Goal: Find specific page/section: Find specific page/section

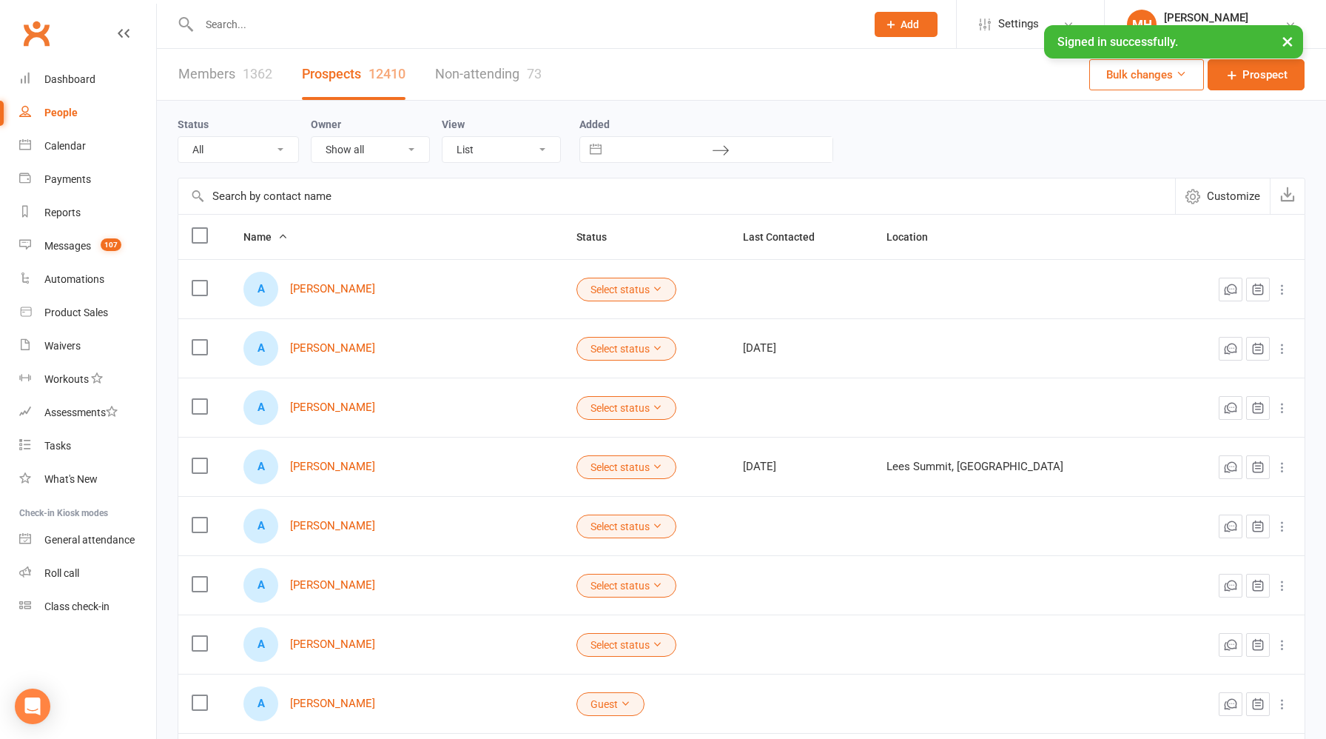
select select "100"
click at [349, 21] on input "text" at bounding box center [525, 24] width 661 height 21
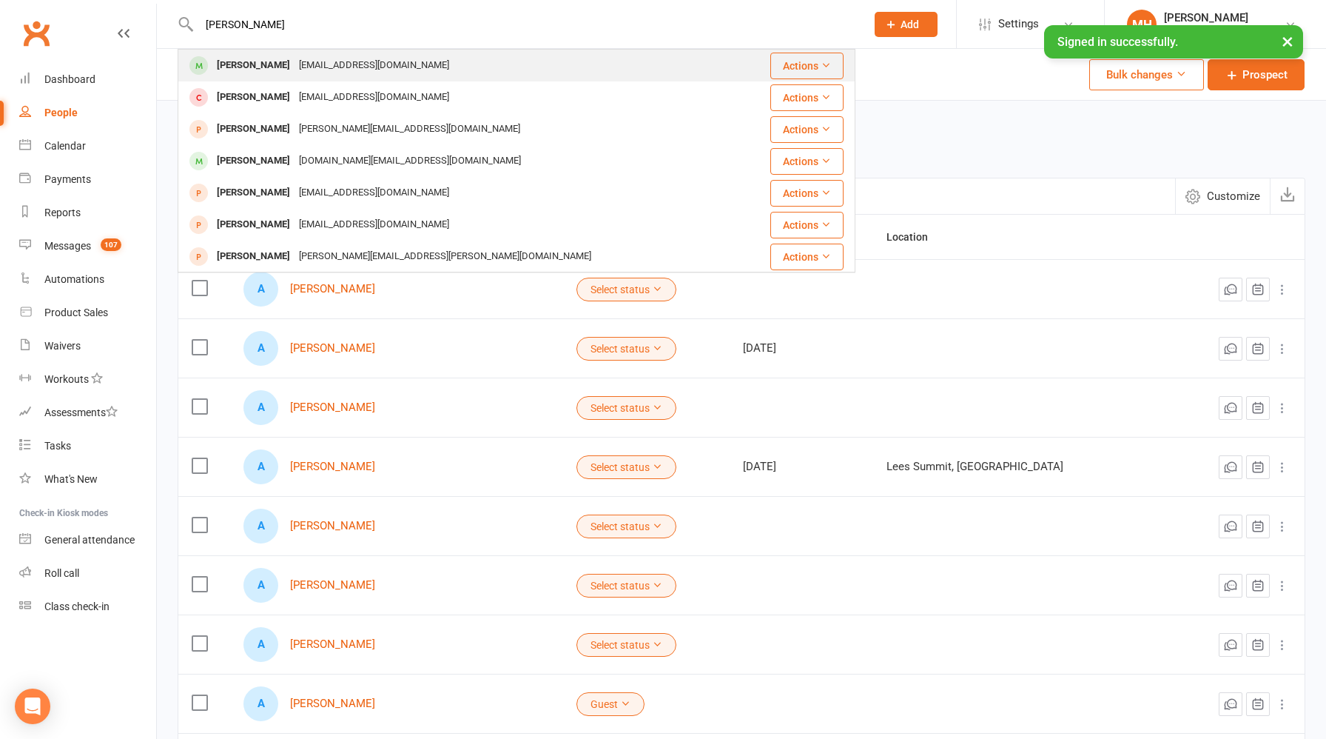
type input "[PERSON_NAME]"
click at [337, 64] on div "[EMAIL_ADDRESS][DOMAIN_NAME]" at bounding box center [374, 65] width 159 height 21
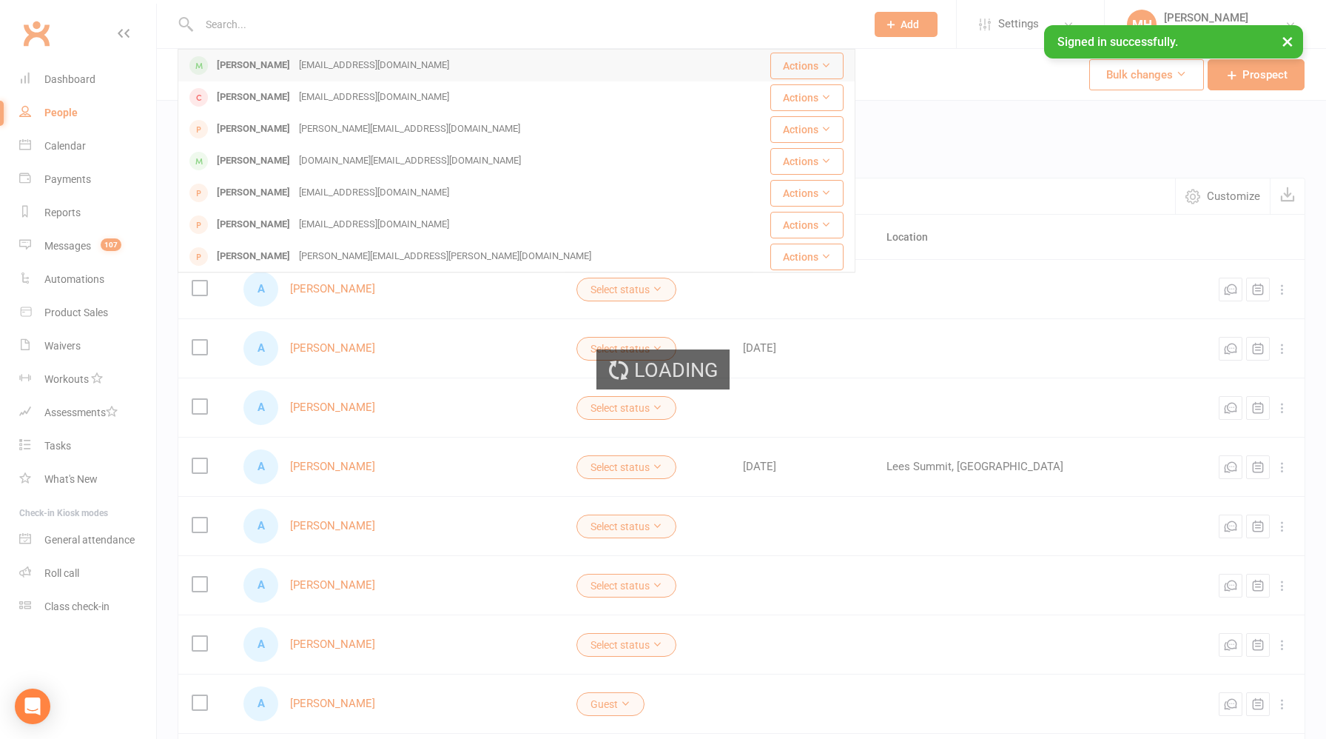
click at [337, 64] on div "Loading" at bounding box center [663, 369] width 1326 height 739
